Goal: Task Accomplishment & Management: Manage account settings

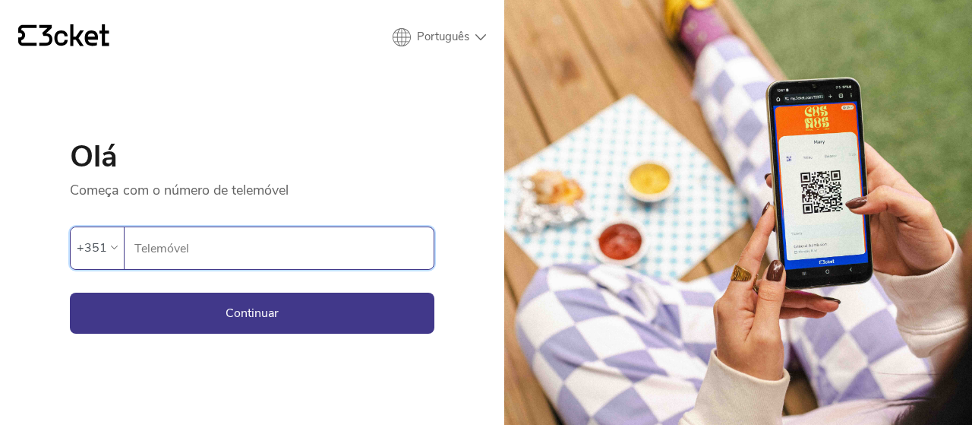
scroll to position [71, 0]
type input "916994616"
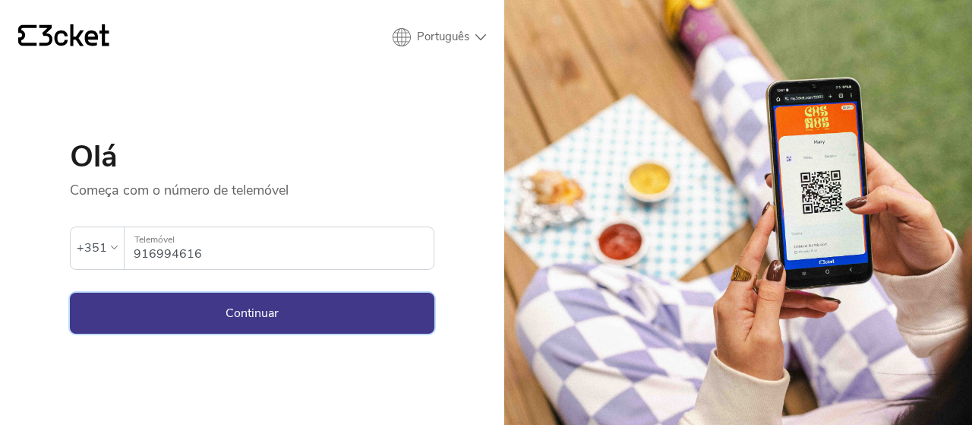
click at [435, 303] on button "Continuar" at bounding box center [252, 312] width 365 height 41
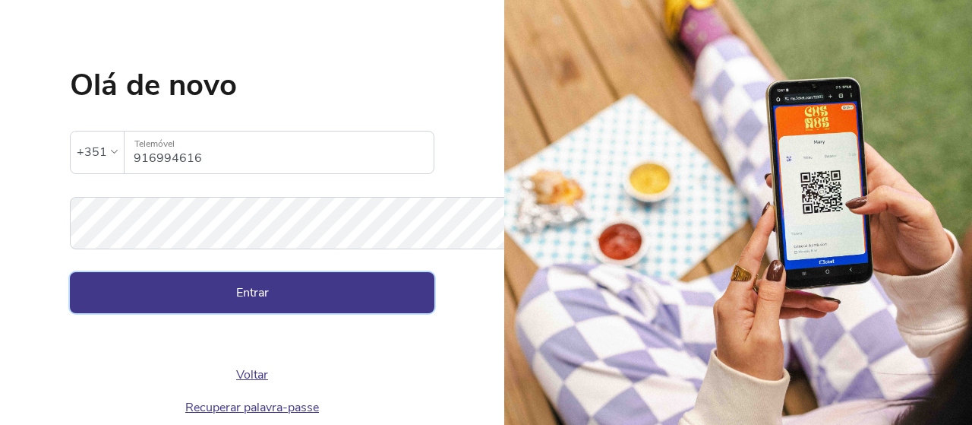
click at [207, 313] on button "Entrar" at bounding box center [252, 292] width 365 height 41
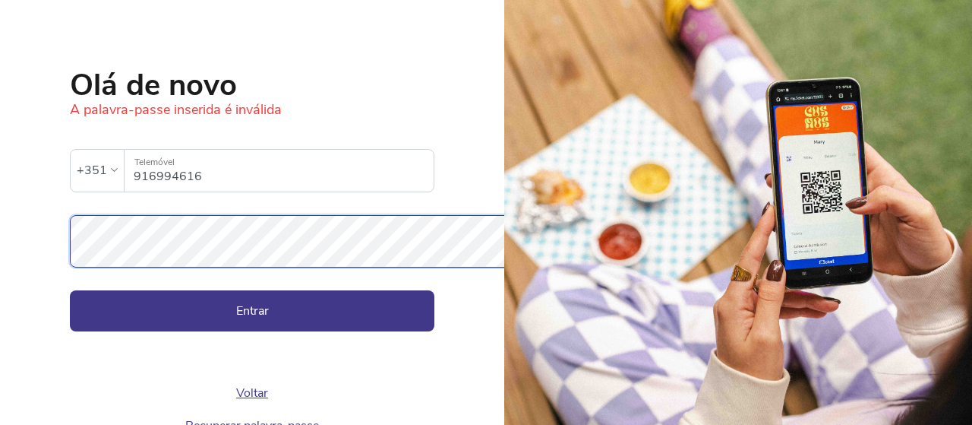
click at [70, 290] on button "Entrar" at bounding box center [252, 310] width 365 height 41
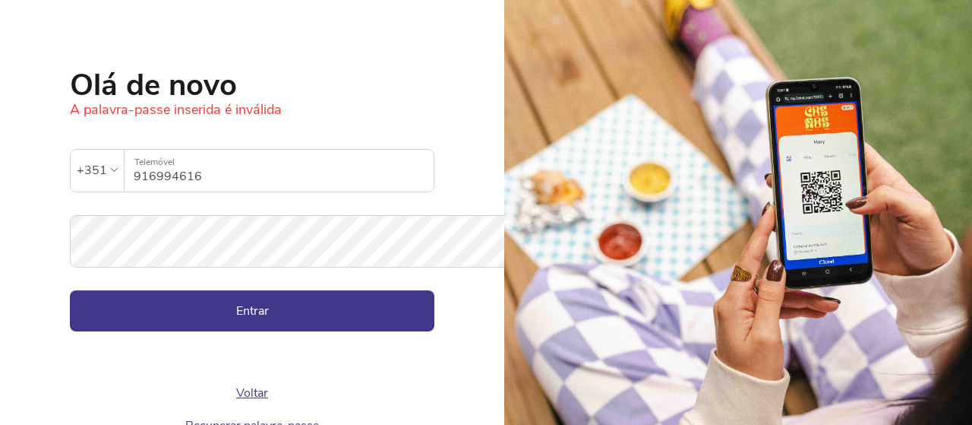
click at [345, 100] on h1 "Olá de novo" at bounding box center [252, 85] width 365 height 30
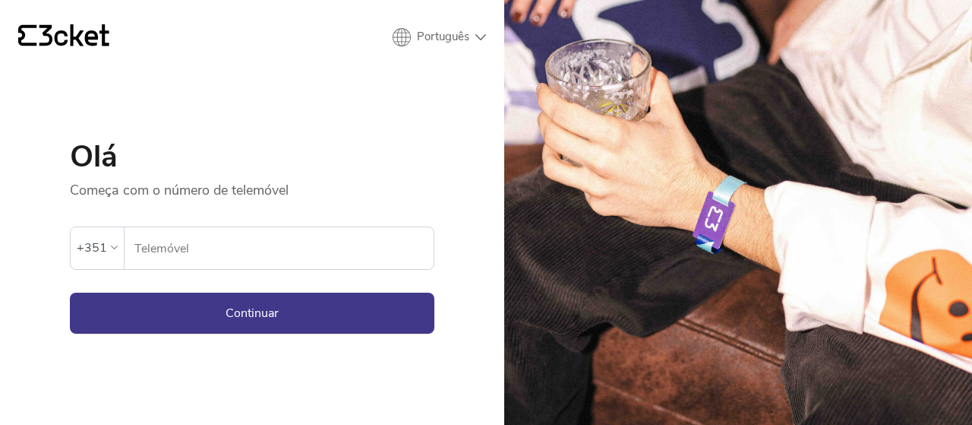
drag, startPoint x: 0, startPoint y: 0, endPoint x: 301, endPoint y: 319, distance: 438.5
click at [301, 269] on input "Telemóvel" at bounding box center [284, 248] width 300 height 42
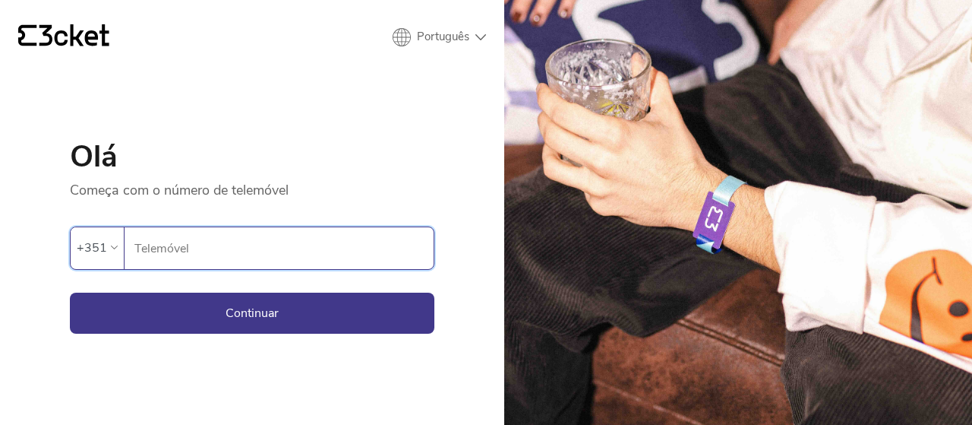
scroll to position [71, 0]
type input "916994616"
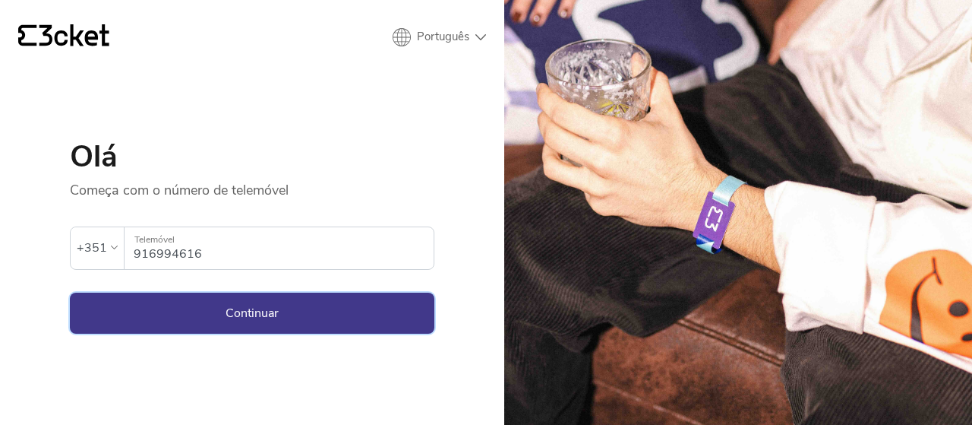
click at [252, 303] on button "Continuar" at bounding box center [252, 312] width 365 height 41
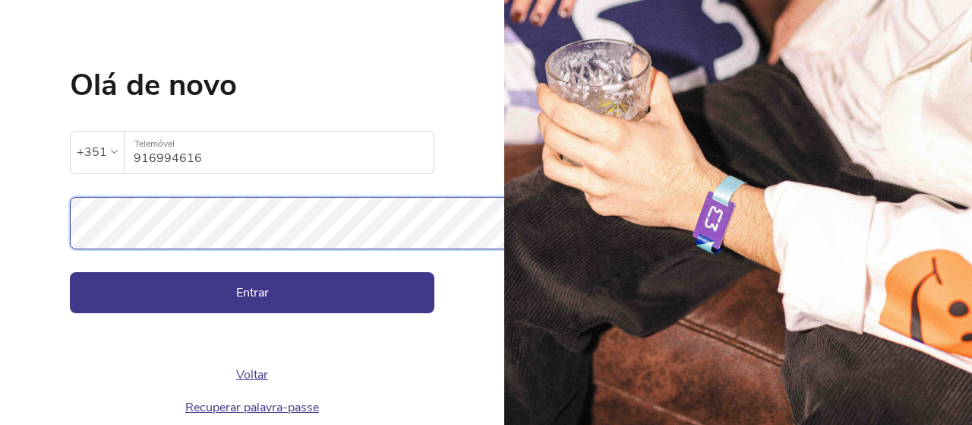
click at [70, 272] on button "Entrar" at bounding box center [252, 292] width 365 height 41
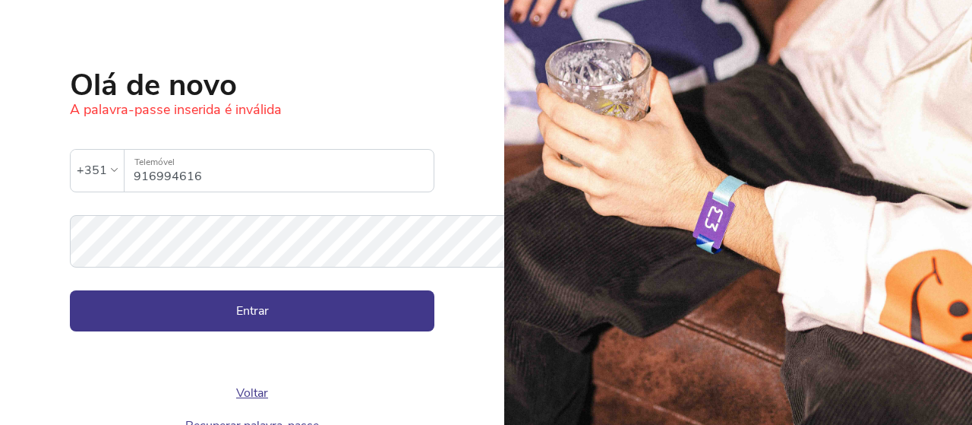
click at [414, 119] on div "A palavra-passe inserida é inválida" at bounding box center [252, 109] width 365 height 18
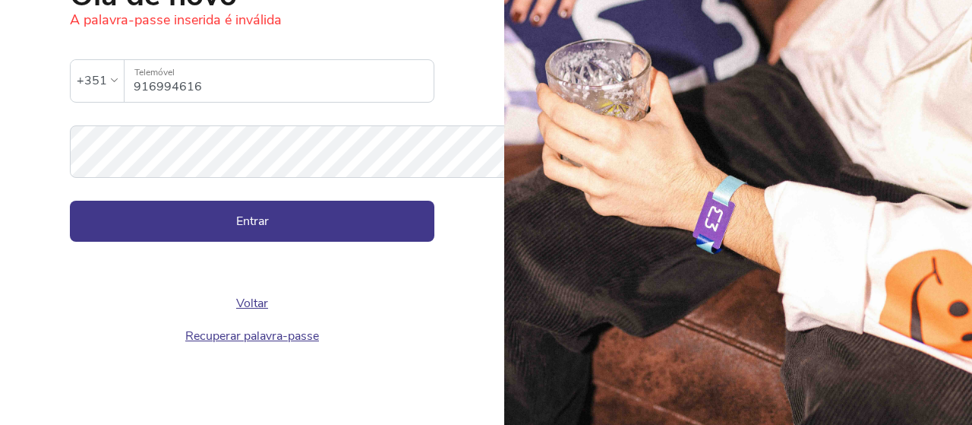
scroll to position [249, 0]
click at [349, 212] on button "Entrar" at bounding box center [252, 221] width 365 height 41
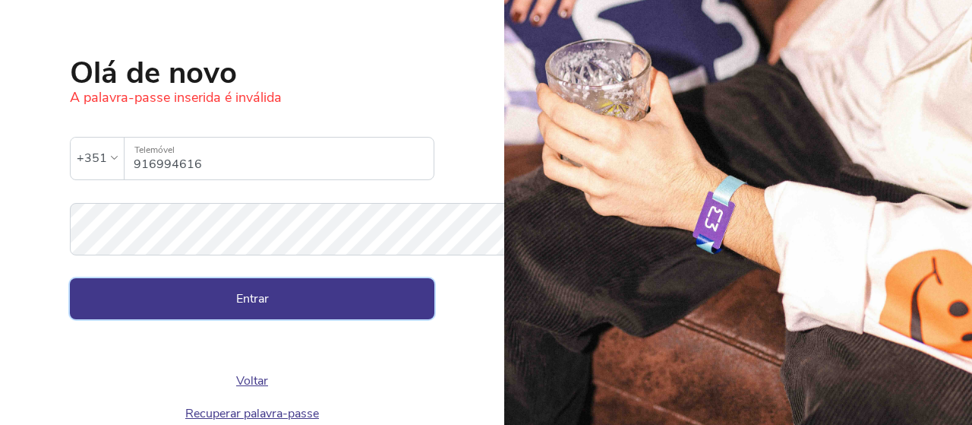
scroll to position [214, 0]
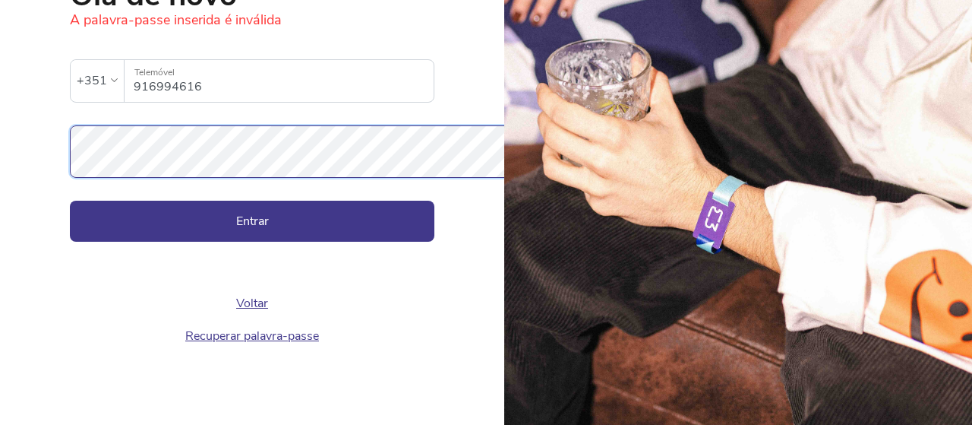
click at [70, 201] on button "Entrar" at bounding box center [252, 221] width 365 height 41
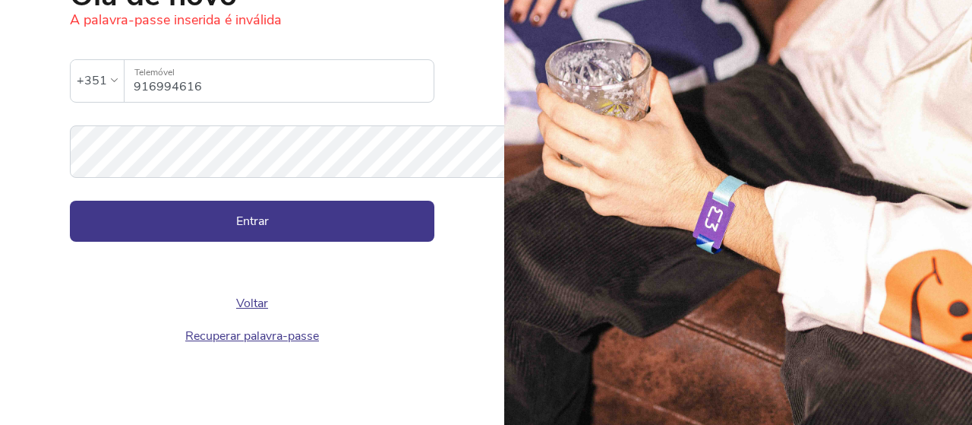
click at [435, 330] on div "Voltar Recuperar palavra-passe" at bounding box center [252, 297] width 365 height 110
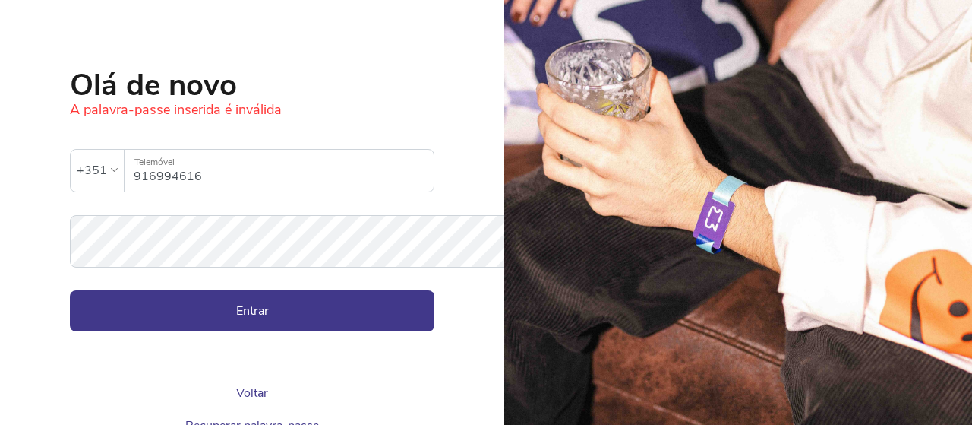
scroll to position [70, 0]
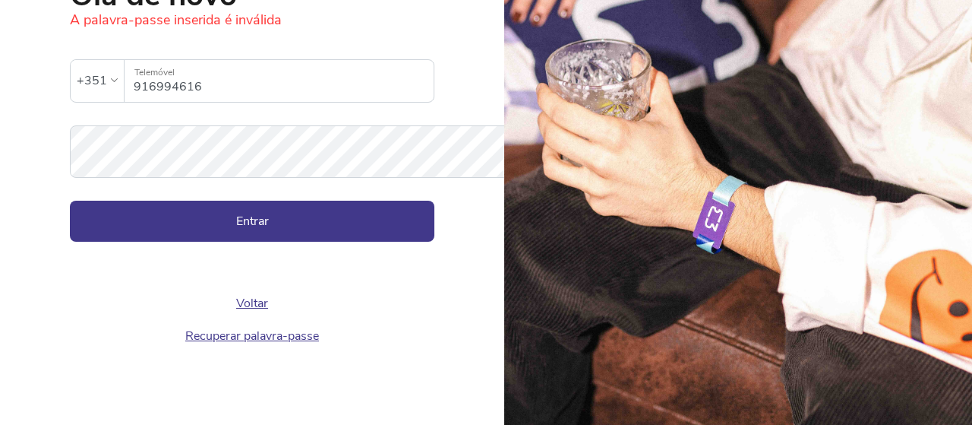
click at [243, 327] on link "Recuperar palavra-passe" at bounding box center [252, 335] width 134 height 17
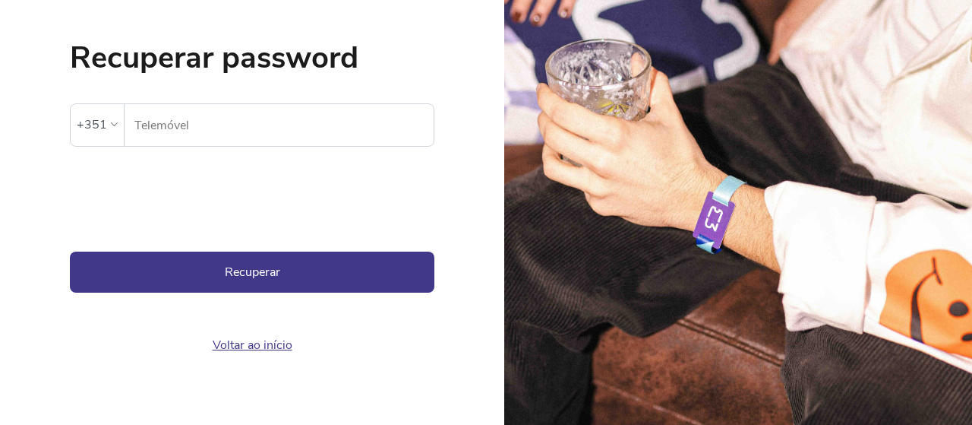
click at [347, 104] on input "Telemóvel" at bounding box center [284, 125] width 300 height 42
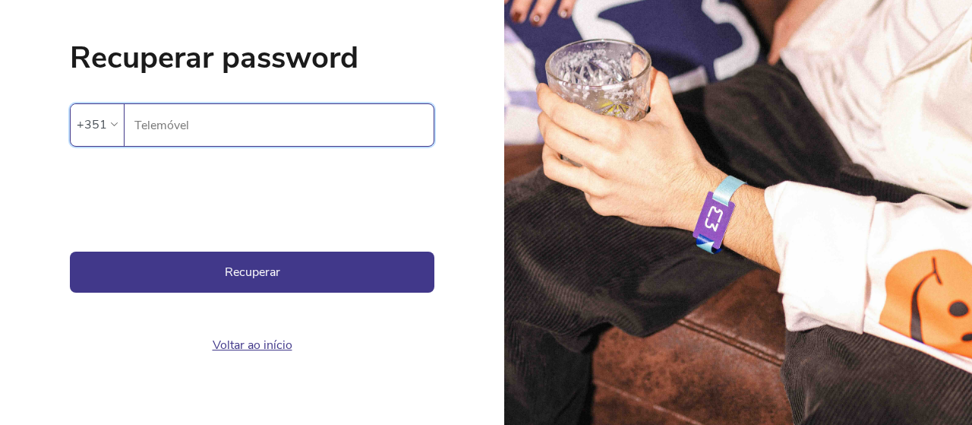
type input "916994616"
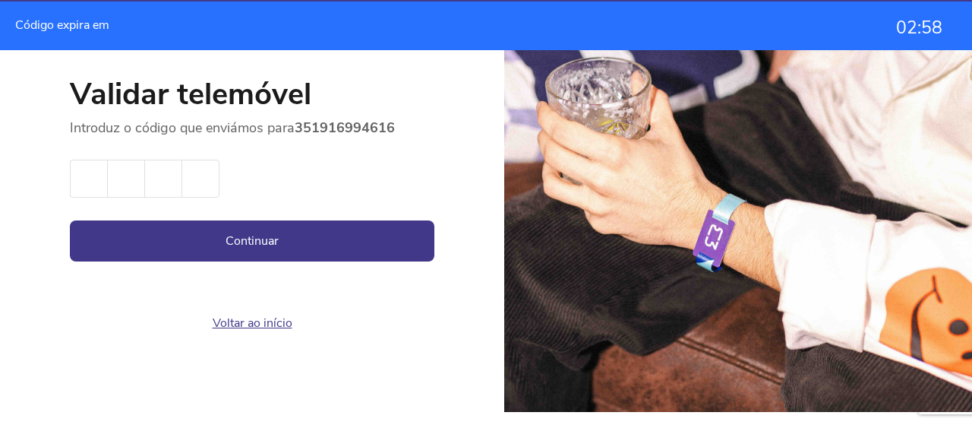
scroll to position [166, 0]
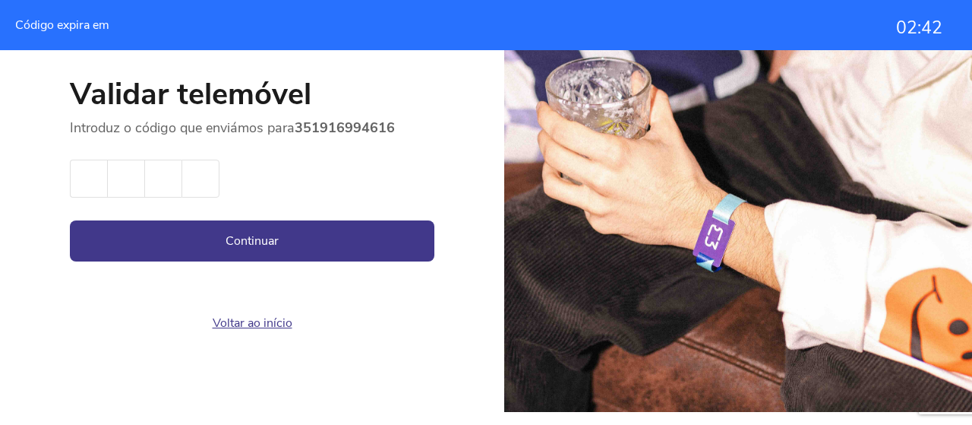
click at [70, 192] on input "text" at bounding box center [88, 179] width 37 height 38
type input "9"
type input "7"
type input "9"
type input "6"
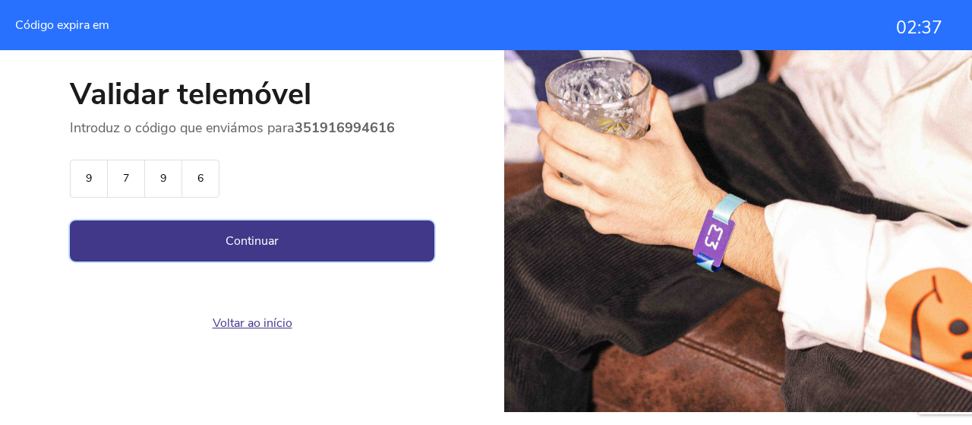
click at [204, 261] on button "Continuar" at bounding box center [252, 240] width 365 height 41
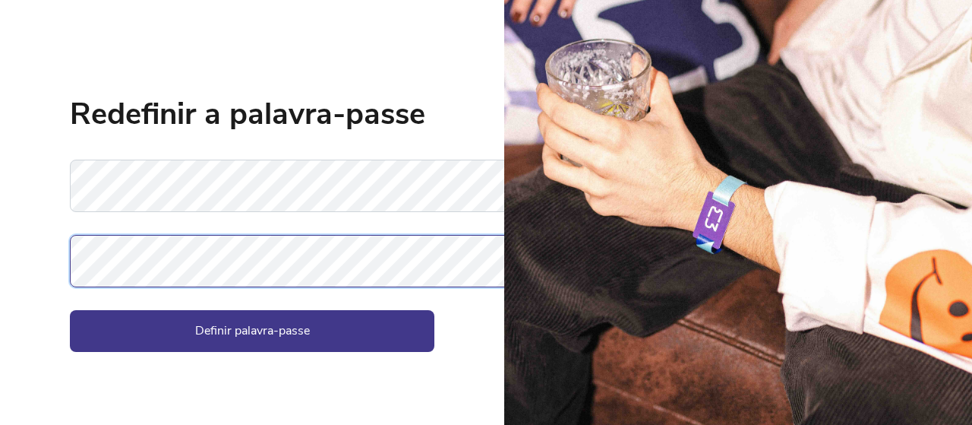
click at [70, 310] on button "Definir palavra-passe" at bounding box center [252, 330] width 365 height 41
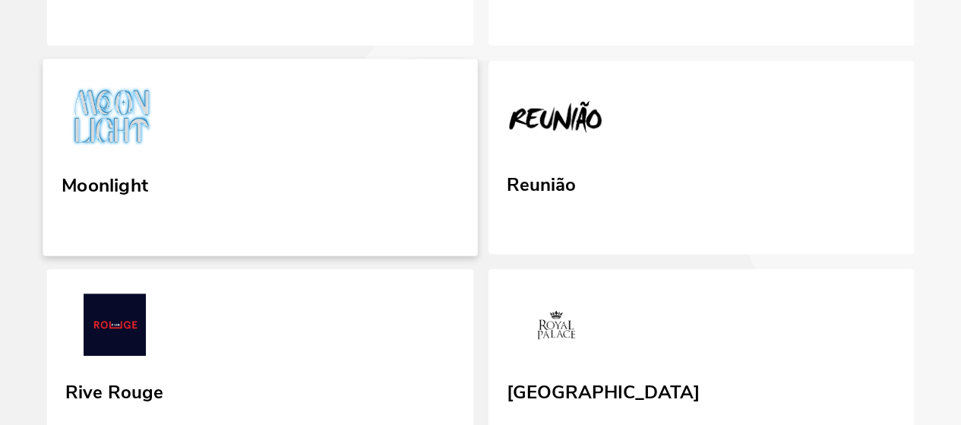
scroll to position [463, 0]
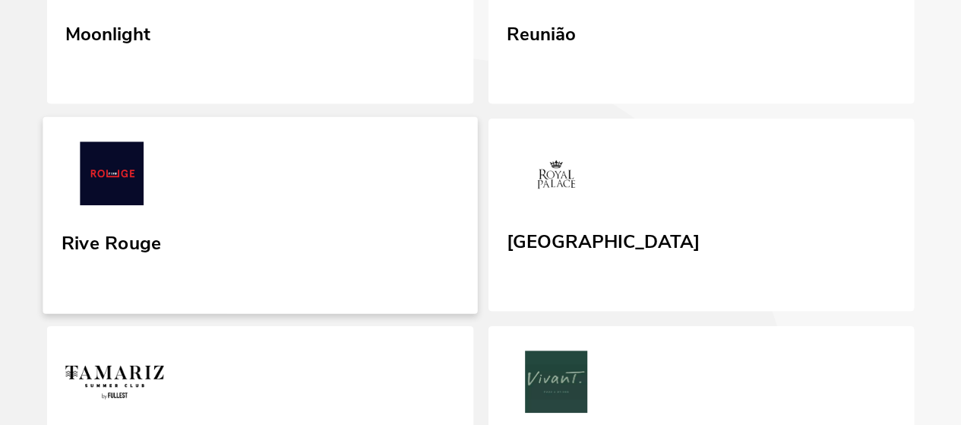
click at [163, 141] on img at bounding box center [112, 176] width 101 height 70
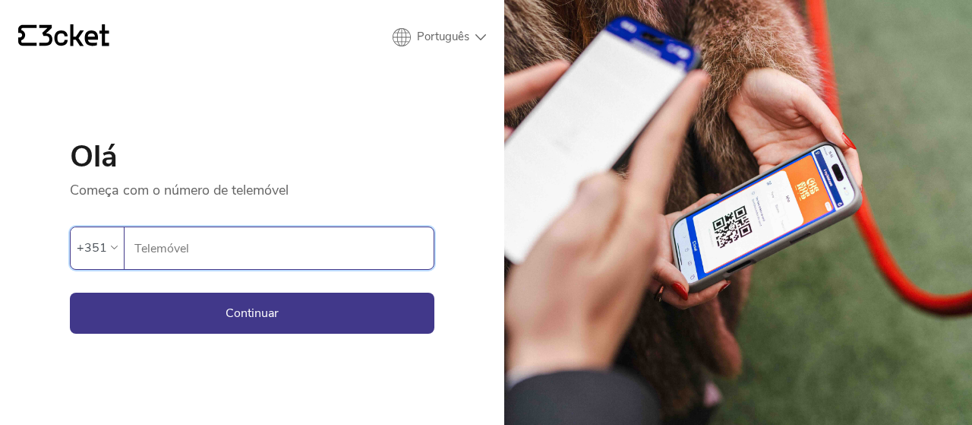
scroll to position [36, 0]
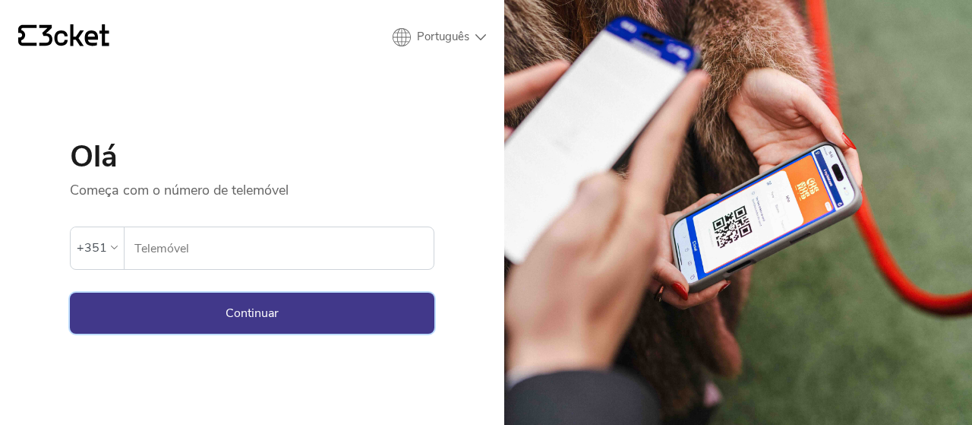
type input "916994616"
click at [237, 333] on button "Continuar" at bounding box center [252, 312] width 365 height 41
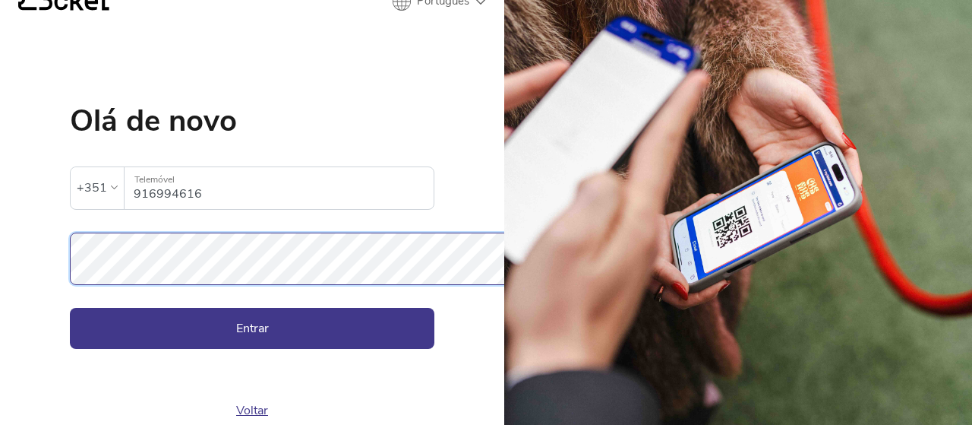
click at [70, 308] on button "Entrar" at bounding box center [252, 328] width 365 height 41
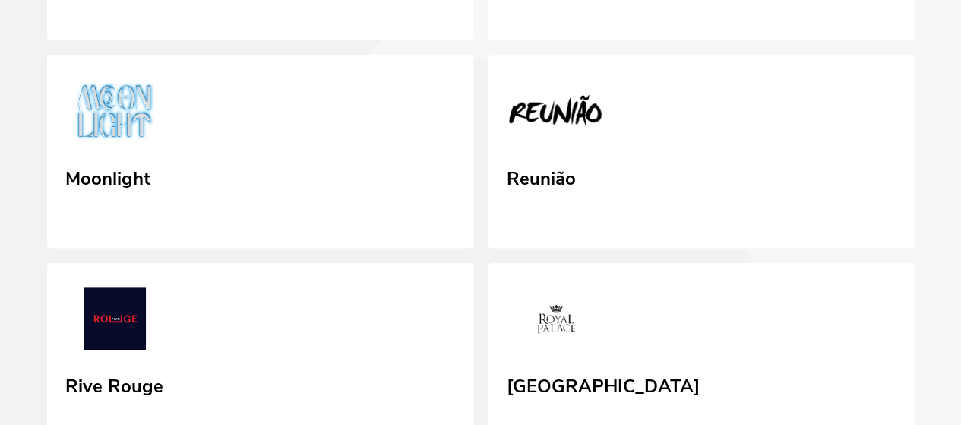
scroll to position [321, 0]
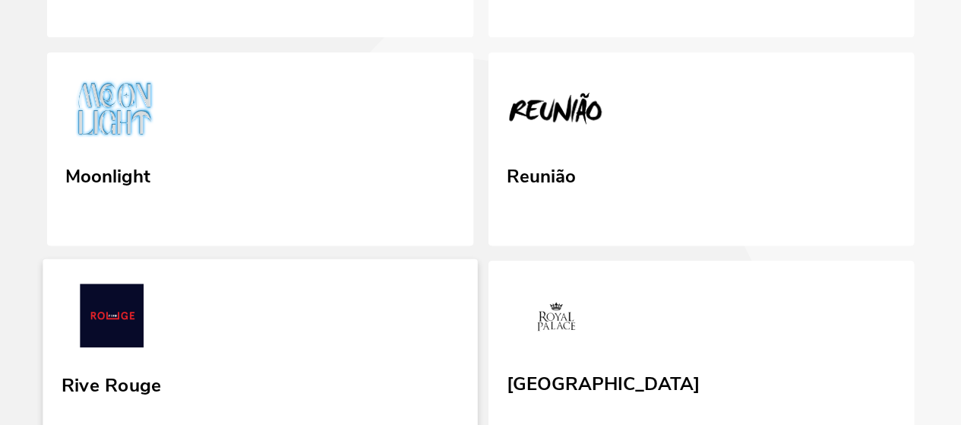
click at [168, 258] on link "Rive Rouge" at bounding box center [260, 356] width 435 height 197
